Goal: Task Accomplishment & Management: Use online tool/utility

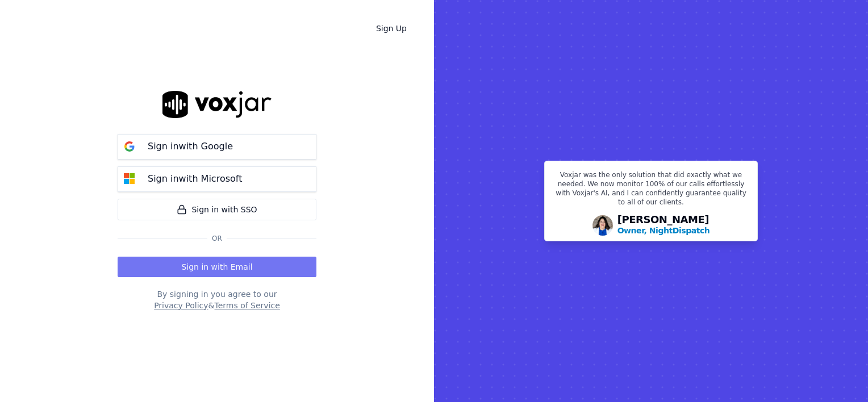
click at [205, 265] on button "Sign in with Email" at bounding box center [217, 267] width 199 height 20
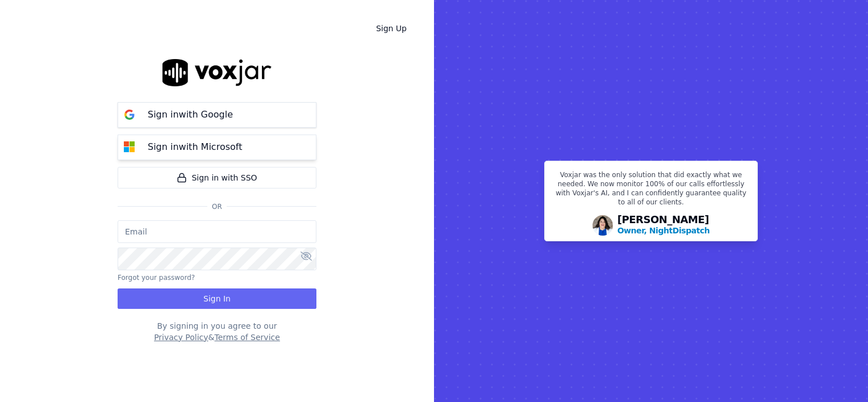
type input "[PERSON_NAME][EMAIL_ADDRESS][DOMAIN_NAME]"
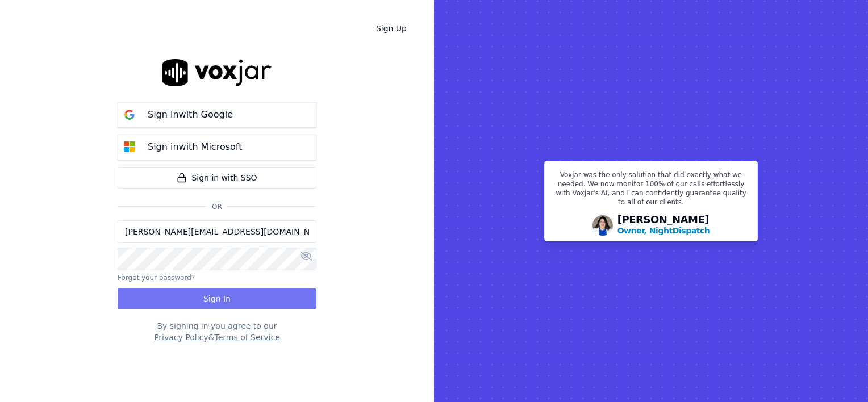
click at [216, 298] on button "Sign In" at bounding box center [217, 299] width 199 height 20
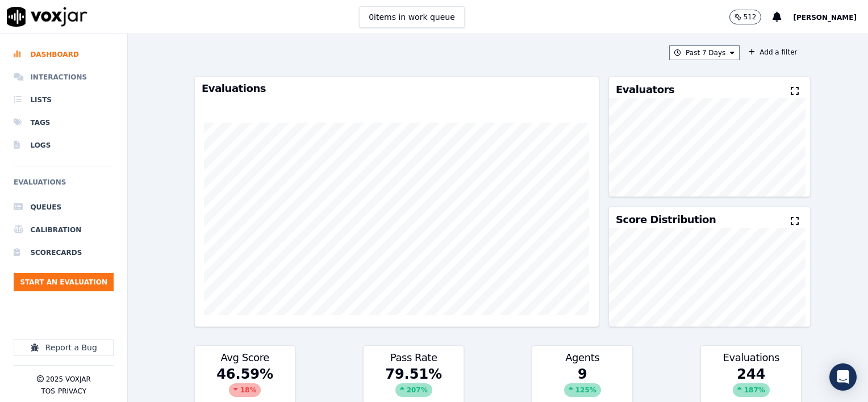
click at [61, 76] on li "Interactions" at bounding box center [64, 77] width 100 height 23
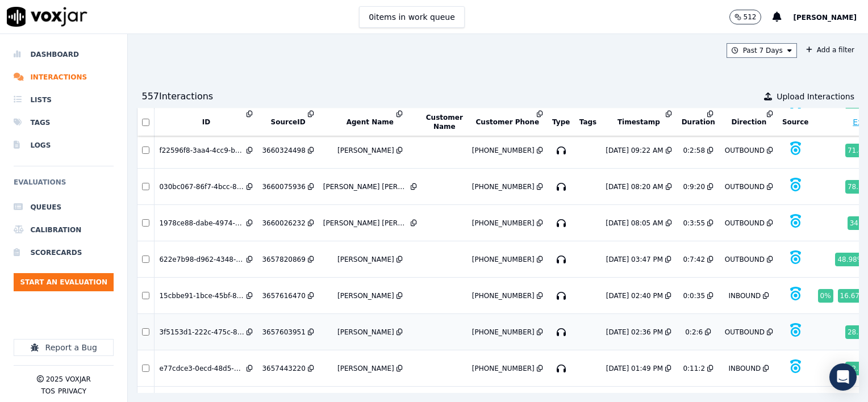
scroll to position [1839, 0]
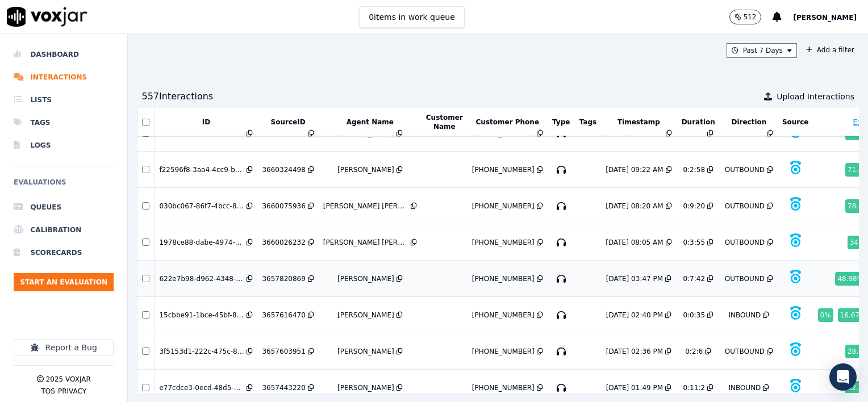
click at [291, 274] on div "3657820869" at bounding box center [283, 278] width 43 height 9
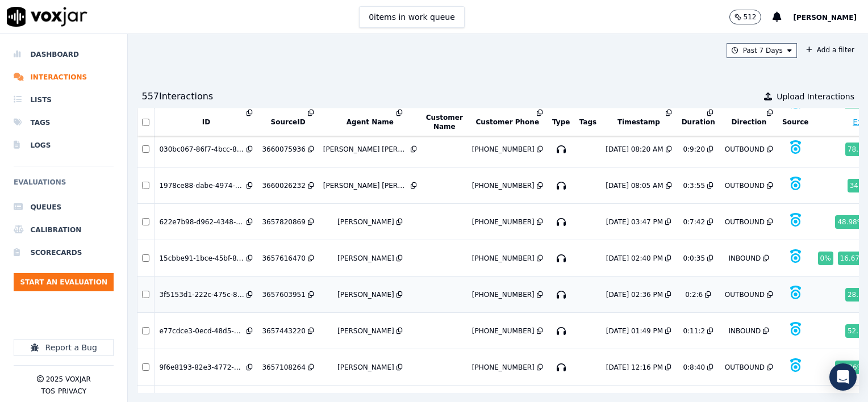
click at [282, 290] on div "3657603951" at bounding box center [283, 294] width 43 height 9
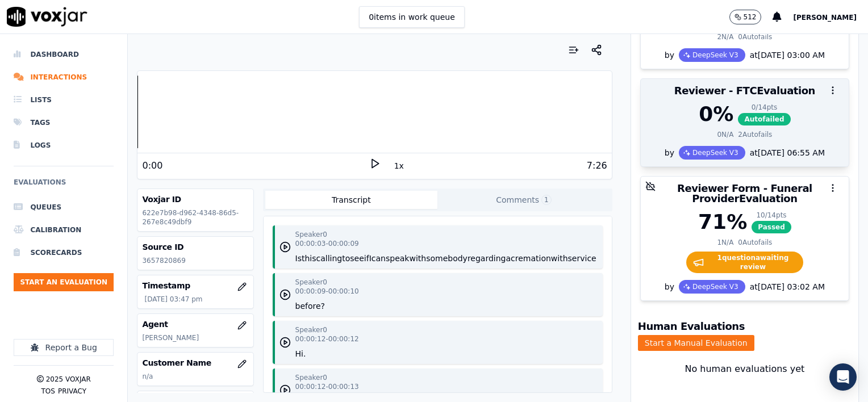
scroll to position [227, 0]
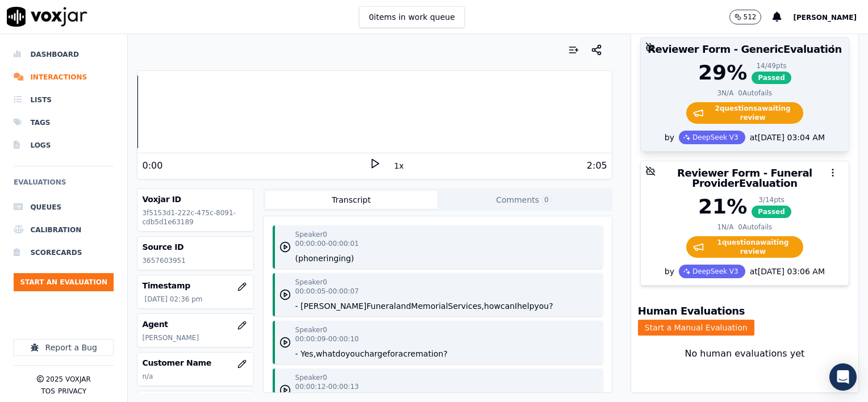
scroll to position [180, 0]
